Goal: Task Accomplishment & Management: Manage account settings

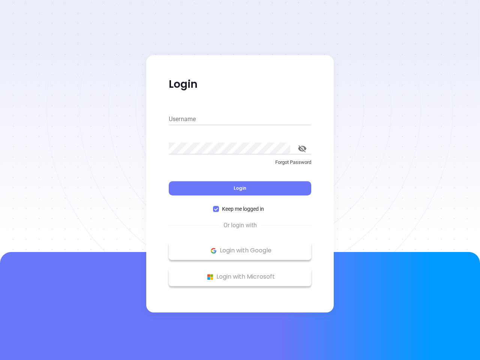
click at [240, 180] on div "Login" at bounding box center [240, 183] width 143 height 23
click at [240, 119] on input "Username" at bounding box center [240, 119] width 143 height 12
click at [302, 149] on icon "toggle password visibility" at bounding box center [302, 148] width 8 height 7
click at [240, 188] on span "Login" at bounding box center [240, 188] width 13 height 6
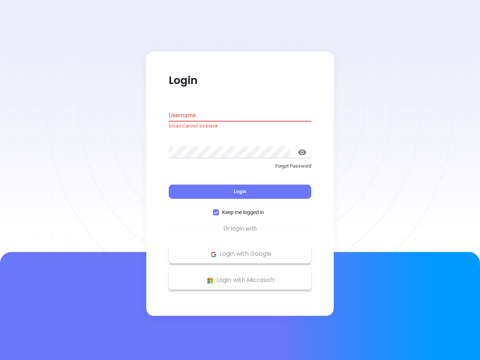
click at [240, 209] on span "Keep me logged in" at bounding box center [243, 213] width 48 height 8
click at [219, 210] on input "Keep me logged in" at bounding box center [216, 213] width 6 height 6
checkbox input "false"
click at [240, 251] on p "Login with Google" at bounding box center [240, 254] width 135 height 11
click at [240, 277] on p "Login with Microsoft" at bounding box center [240, 280] width 135 height 11
